Goal: Communication & Community: Share content

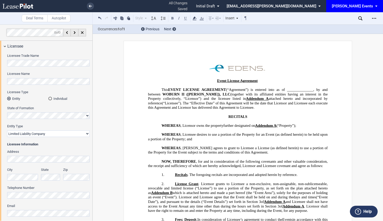
select select "limited liability company"
select select "8"
select select "10"
select select "5"
select select "pm"
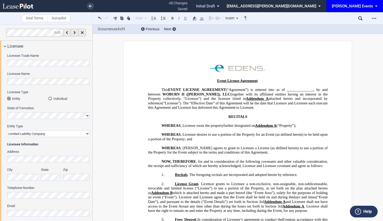
select select "8"
select select "30"
select select "pm"
select select "30"
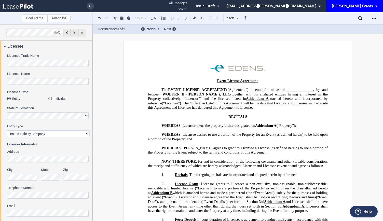
scroll to position [478, 0]
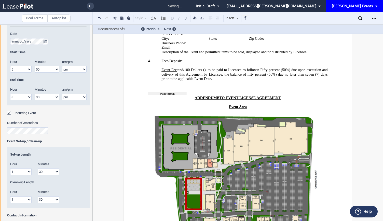
click at [283, 109] on p "﻿" at bounding box center [237, 111] width 179 height 5
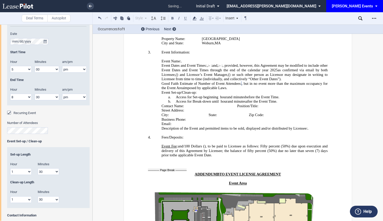
scroll to position [959, 0]
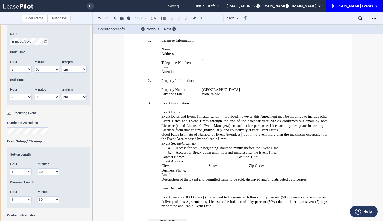
drag, startPoint x: 243, startPoint y: 157, endPoint x: 155, endPoint y: 148, distance: 87.8
click at [155, 190] on div "Event Fee : ﻿ ﻿ and ﻿ ﻿ /100 Dollars ( ﻿ ﻿ ), to be paid to Licensee as follows…" at bounding box center [237, 199] width 179 height 18
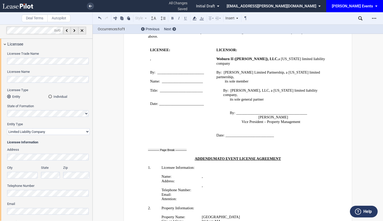
scroll to position [0, 0]
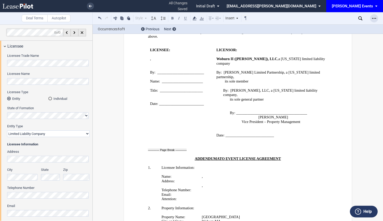
click at [371, 15] on div "Open Lease options menu" at bounding box center [374, 18] width 8 height 8
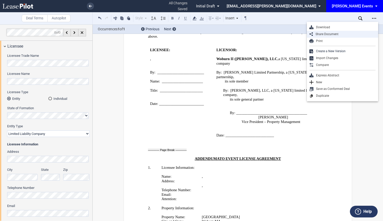
click at [327, 35] on div "Share Document" at bounding box center [344, 34] width 63 height 4
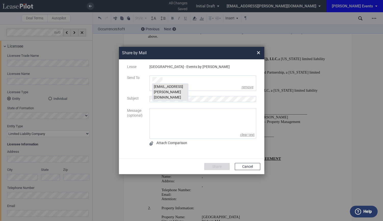
click at [183, 87] on div "[EMAIL_ADDRESS][PERSON_NAME][DOMAIN_NAME]" at bounding box center [169, 92] width 35 height 17
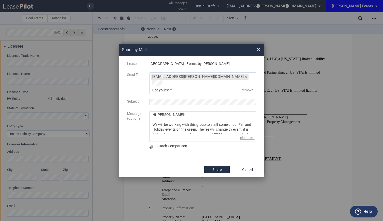
drag, startPoint x: 193, startPoint y: 130, endPoint x: 144, endPoint y: 102, distance: 56.9
click at [144, 102] on div "Lease [GEOGRAPHIC_DATA] - Events by [PERSON_NAME] Send To [EMAIL_ADDRESS][PERSO…" at bounding box center [191, 108] width 135 height 95
type textarea "Hi [PERSON_NAME]- We will be working with this group to staff some of our Fall …"
click at [255, 166] on button "Cancel" at bounding box center [247, 169] width 25 height 7
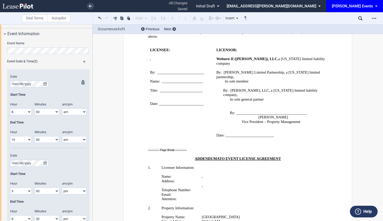
scroll to position [433, 0]
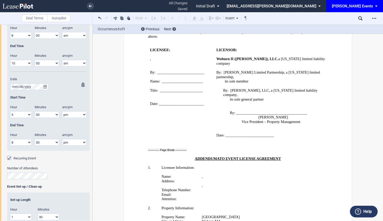
click at [28, 115] on select "1 2 3 4 5 6 7 8 9 10 11 12" at bounding box center [20, 114] width 21 height 7
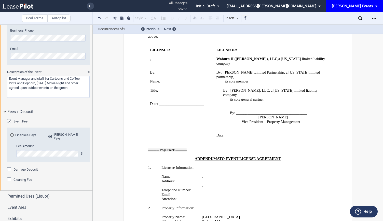
scroll to position [756, 0]
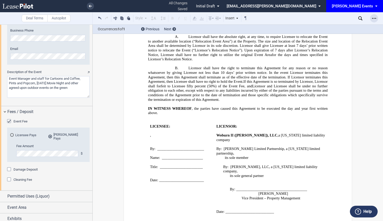
click at [376, 17] on icon "Open Lease options menu" at bounding box center [374, 18] width 4 height 4
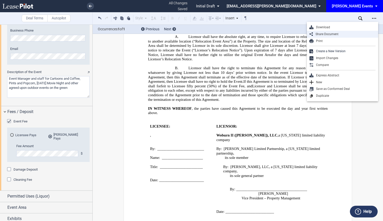
click at [338, 35] on div "Share Document" at bounding box center [344, 34] width 63 height 4
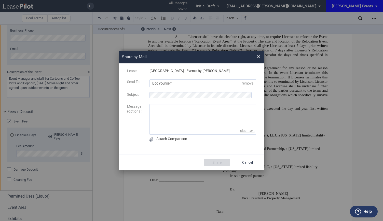
click at [165, 113] on textarea "message" at bounding box center [203, 115] width 106 height 23
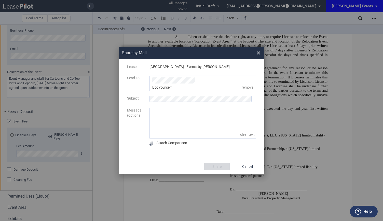
paste textarea "Hi [PERSON_NAME]- We will be working with this group to staff some of our Fall …"
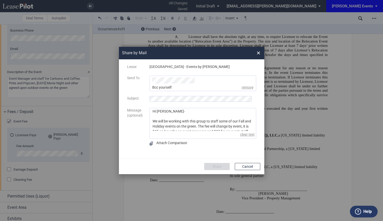
scroll to position [25, 0]
click at [247, 111] on textarea "Hi [PERSON_NAME]- We will be working with this group to staff some of our Fall …" at bounding box center [203, 119] width 106 height 23
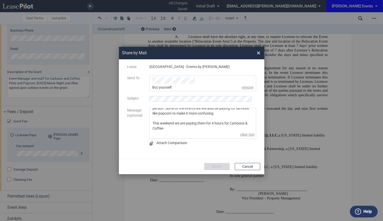
scroll to position [28, 0]
click at [197, 128] on textarea "Hi [PERSON_NAME]- We will be working with this group to staff some of our Fall …" at bounding box center [203, 119] width 106 height 23
type textarea "Hi [PERSON_NAME]- We will be working with this group to staff some of our Fall …"
click at [194, 75] on div "Lease [GEOGRAPHIC_DATA] - Events by [PERSON_NAME]" at bounding box center [191, 69] width 141 height 11
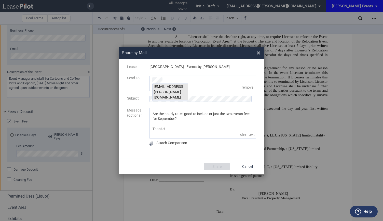
click at [182, 86] on div "[EMAIL_ADDRESS][PERSON_NAME][DOMAIN_NAME]" at bounding box center [169, 92] width 35 height 17
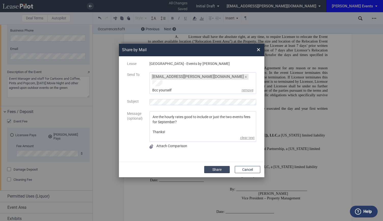
click at [214, 166] on button "Share" at bounding box center [216, 169] width 25 height 7
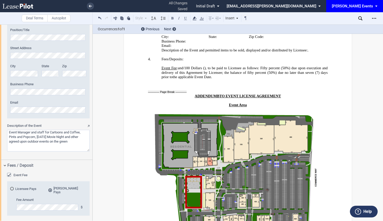
scroll to position [672, 0]
